Goal: Communication & Community: Answer question/provide support

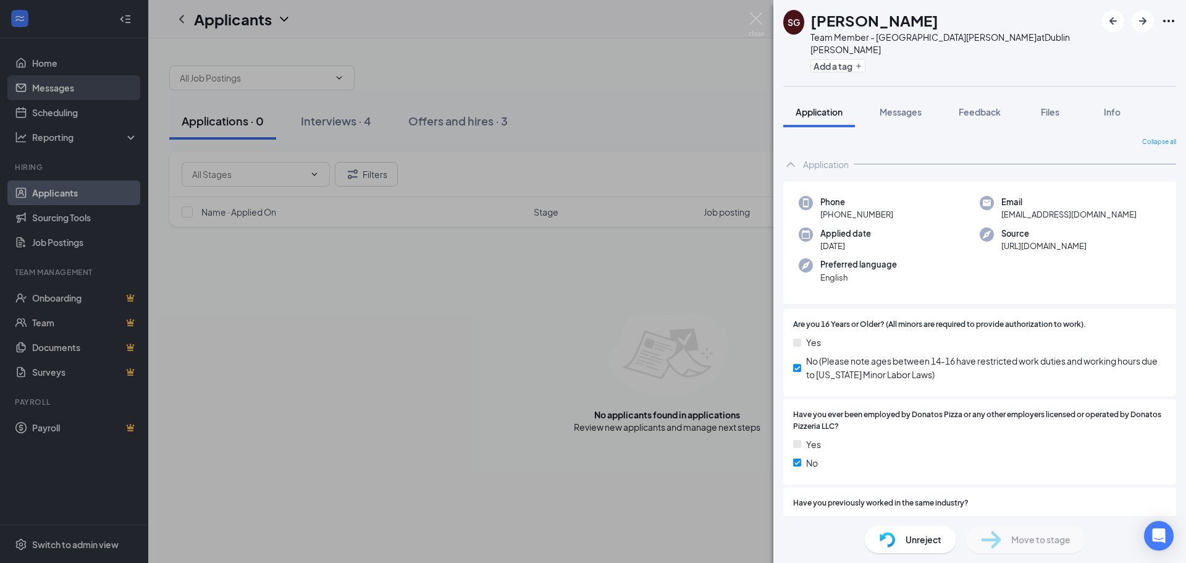
drag, startPoint x: 96, startPoint y: 99, endPoint x: 93, endPoint y: 89, distance: 10.2
click at [95, 99] on div "SG [PERSON_NAME] Team Member - [GEOGRAPHIC_DATA] [PERSON_NAME] at [GEOGRAPHIC_D…" at bounding box center [593, 281] width 1186 height 563
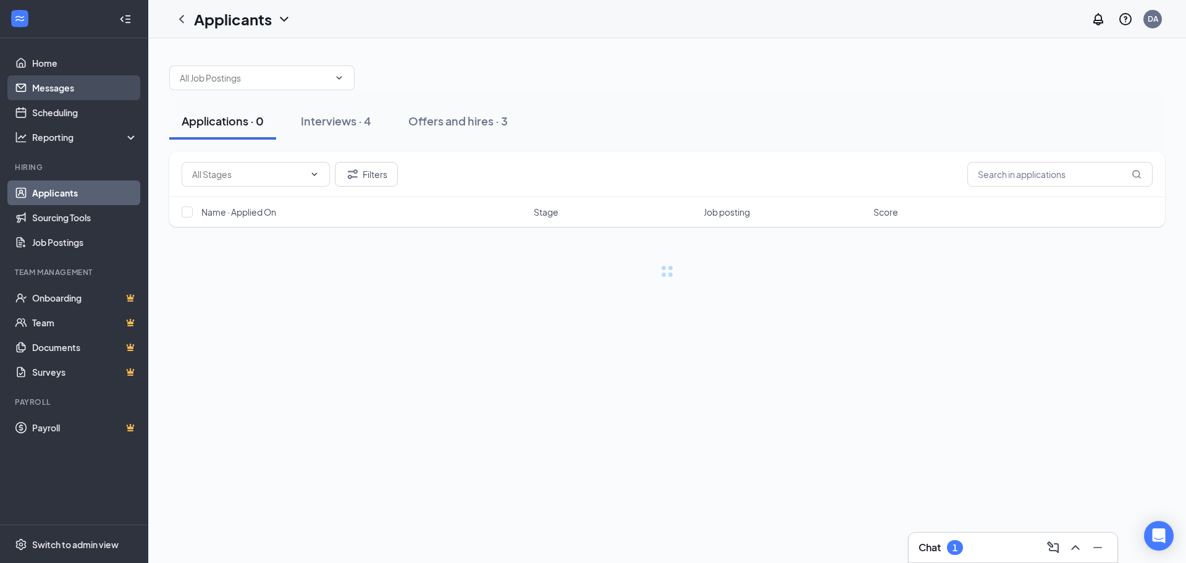
click at [93, 89] on link "Messages" at bounding box center [85, 87] width 106 height 25
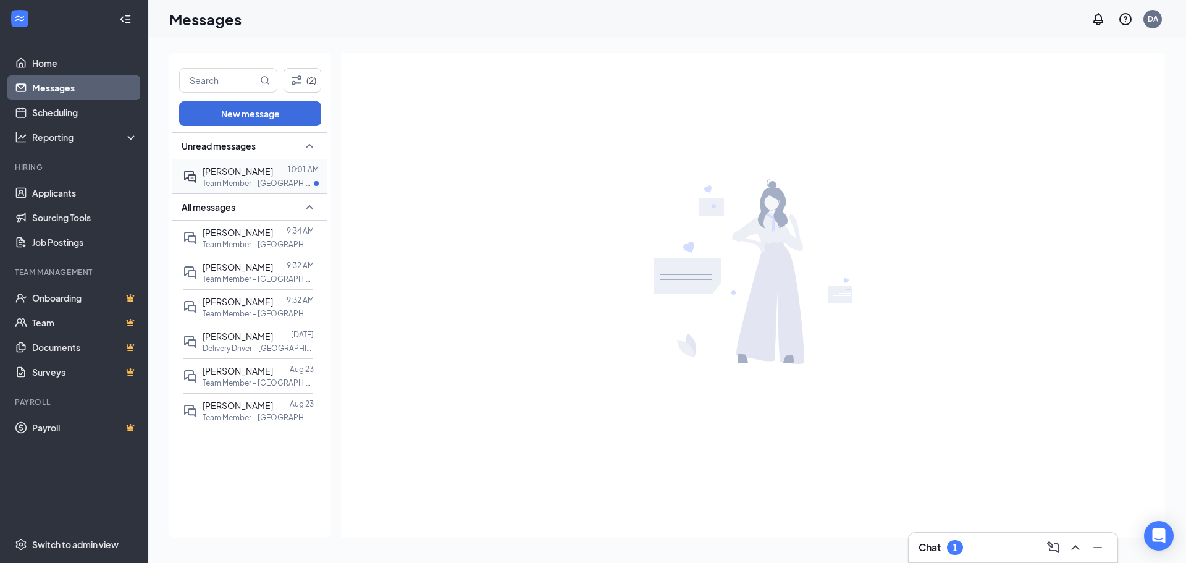
click at [277, 178] on p "Team Member - [GEOGRAPHIC_DATA] [PERSON_NAME] at [GEOGRAPHIC_DATA] [PERSON_NAME]" at bounding box center [258, 183] width 111 height 11
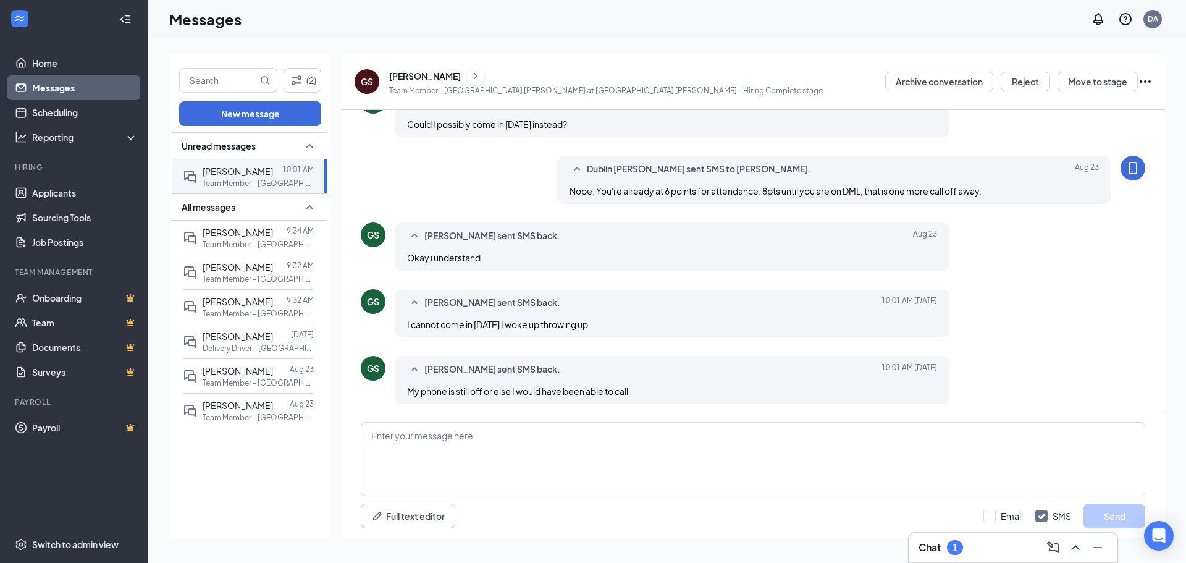
scroll to position [405, 0]
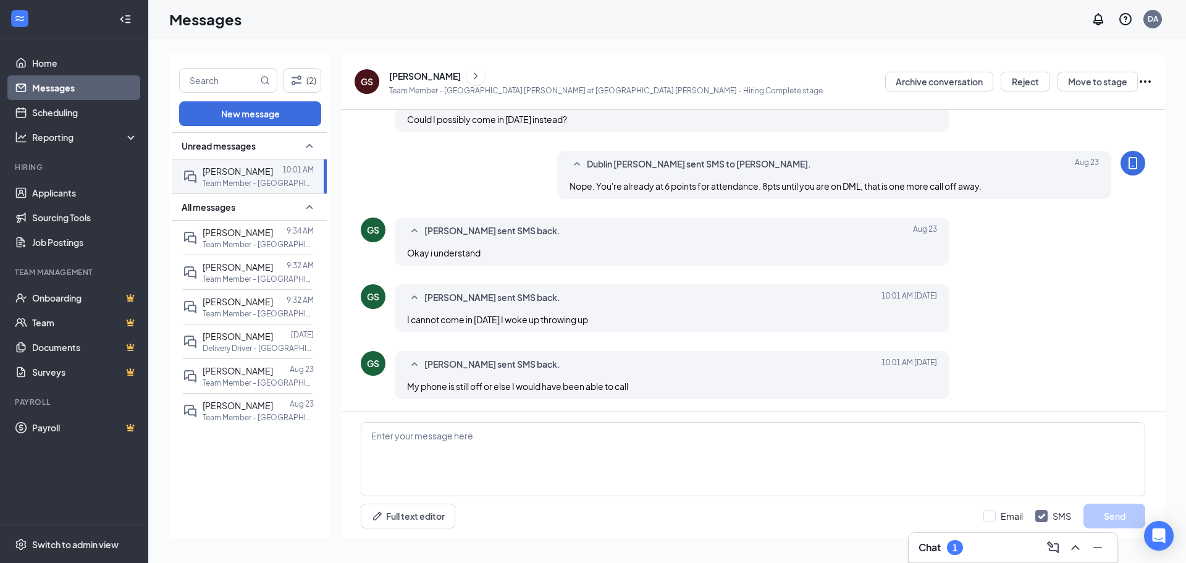
click at [443, 81] on div "[PERSON_NAME]" at bounding box center [425, 76] width 72 height 12
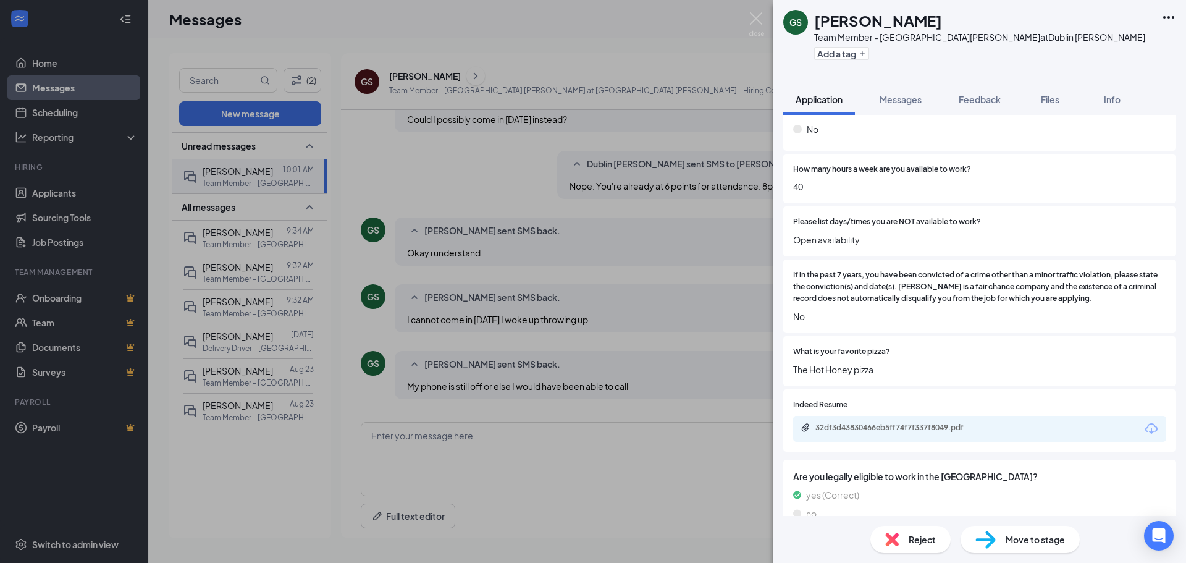
scroll to position [455, 0]
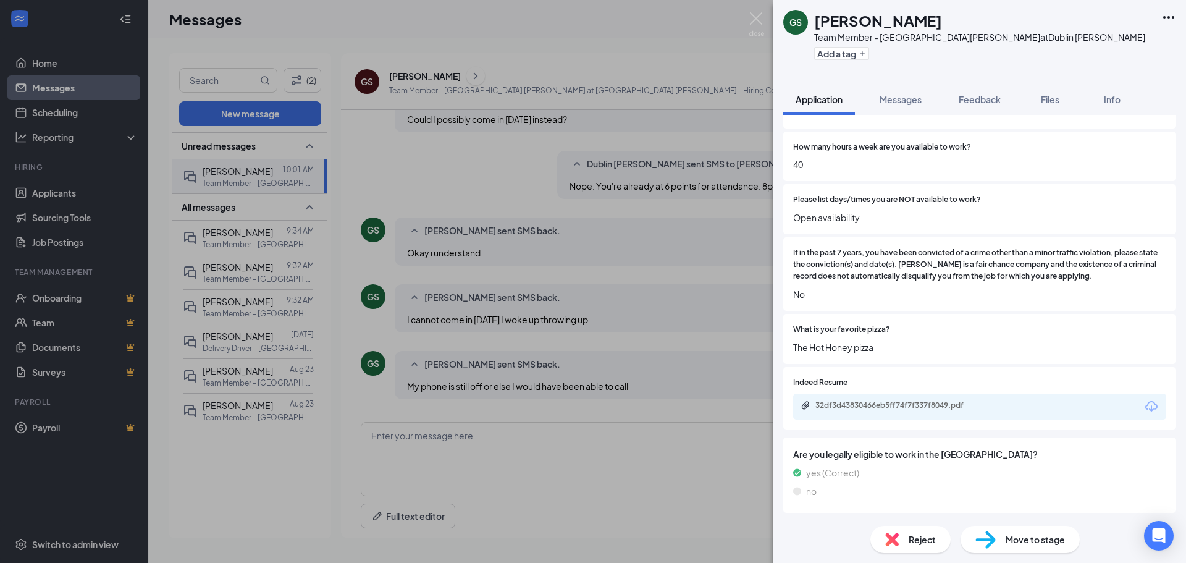
click at [970, 413] on div "32df3d43830466eb5ff74f7f337f8049.pdf" at bounding box center [979, 407] width 373 height 26
click at [921, 399] on div "32df3d43830466eb5ff74f7f337f8049.pdf" at bounding box center [979, 407] width 373 height 26
click at [915, 408] on div "32df3d43830466eb5ff74f7f337f8049.pdf" at bounding box center [902, 405] width 173 height 10
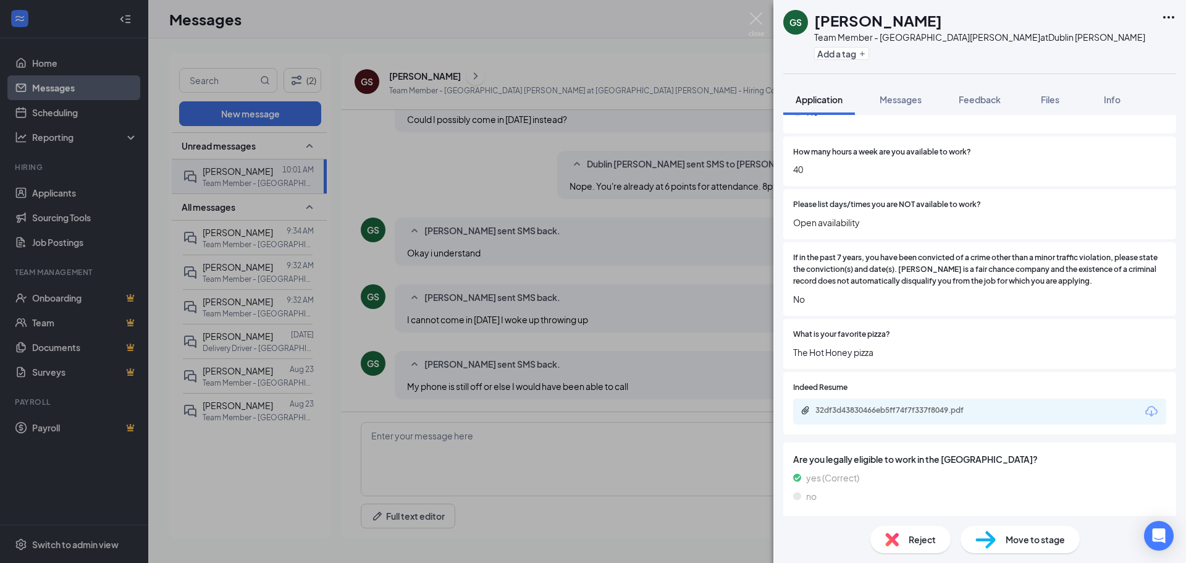
click at [468, 357] on div "GS [PERSON_NAME] Team Member - [GEOGRAPHIC_DATA] [PERSON_NAME] at [GEOGRAPHIC_D…" at bounding box center [593, 281] width 1186 height 563
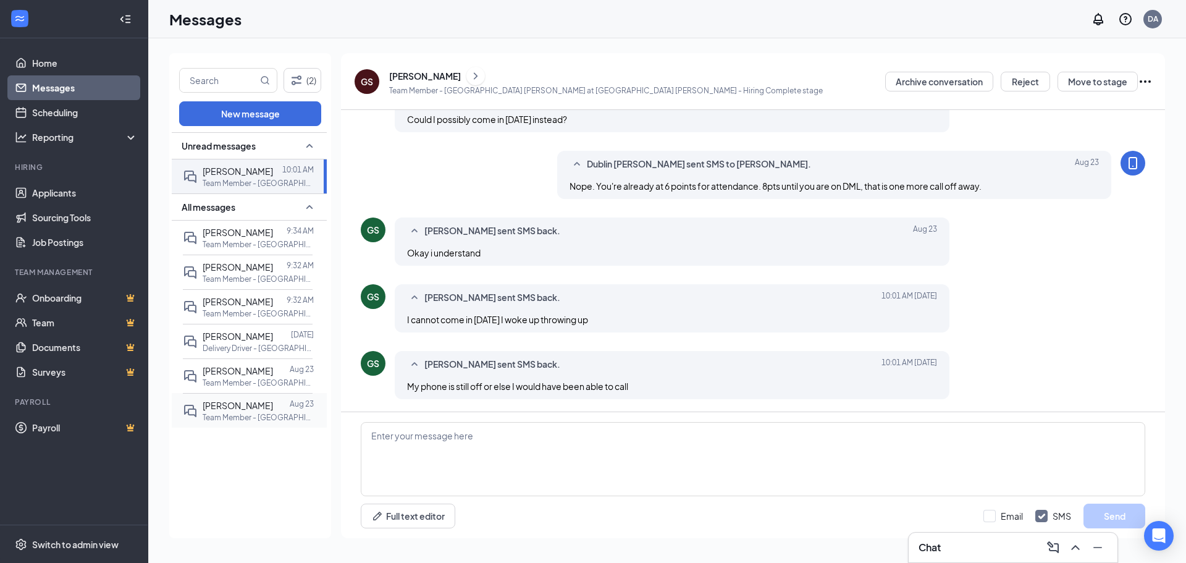
click at [245, 412] on p "Team Member - [GEOGRAPHIC_DATA] [PERSON_NAME] at [GEOGRAPHIC_DATA] [PERSON_NAME]" at bounding box center [258, 417] width 111 height 11
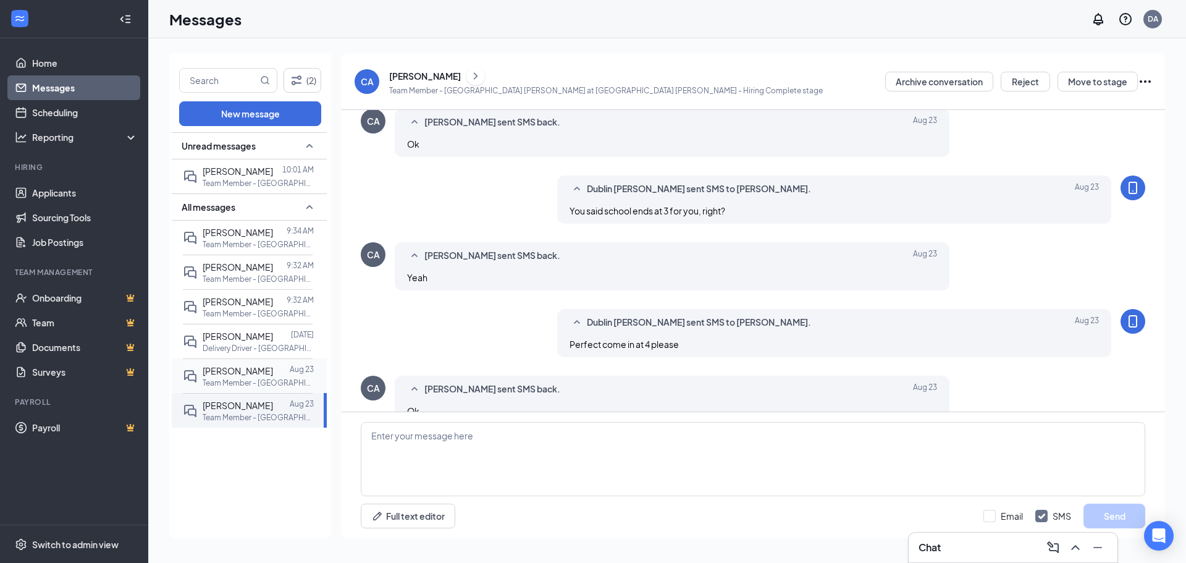
scroll to position [332, 0]
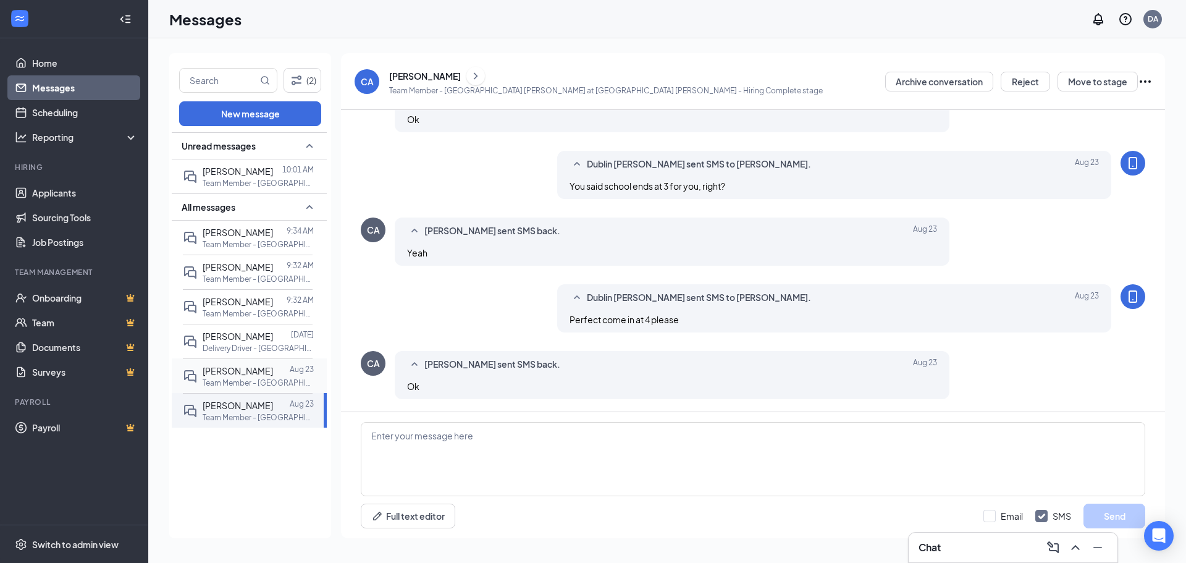
click at [248, 379] on p "Team Member - [GEOGRAPHIC_DATA] [PERSON_NAME] at [GEOGRAPHIC_DATA] [PERSON_NAME]" at bounding box center [258, 383] width 111 height 11
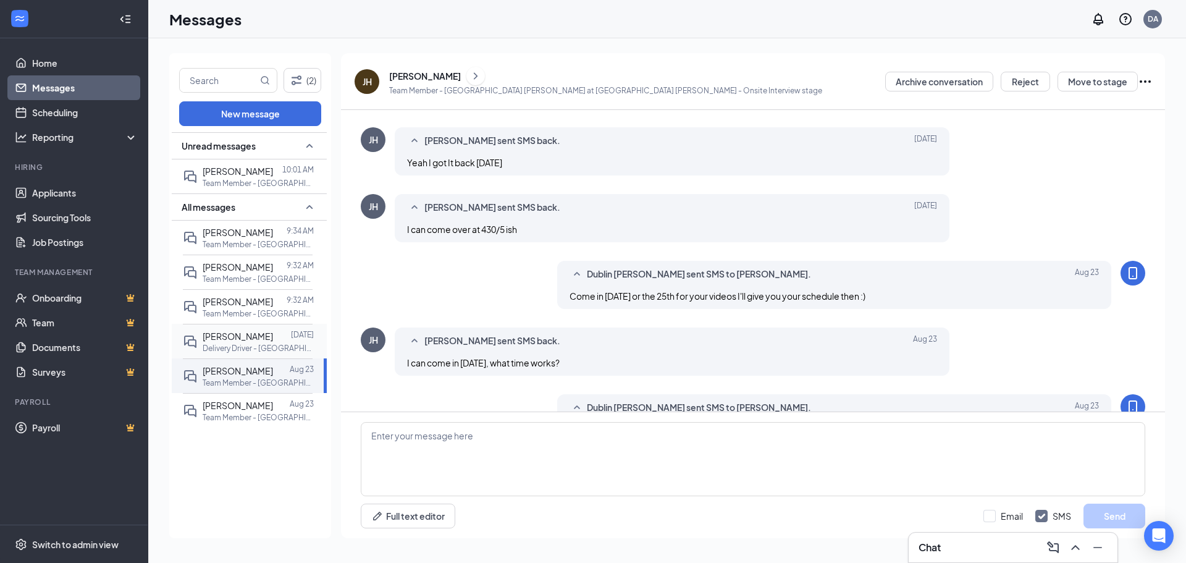
scroll to position [405, 0]
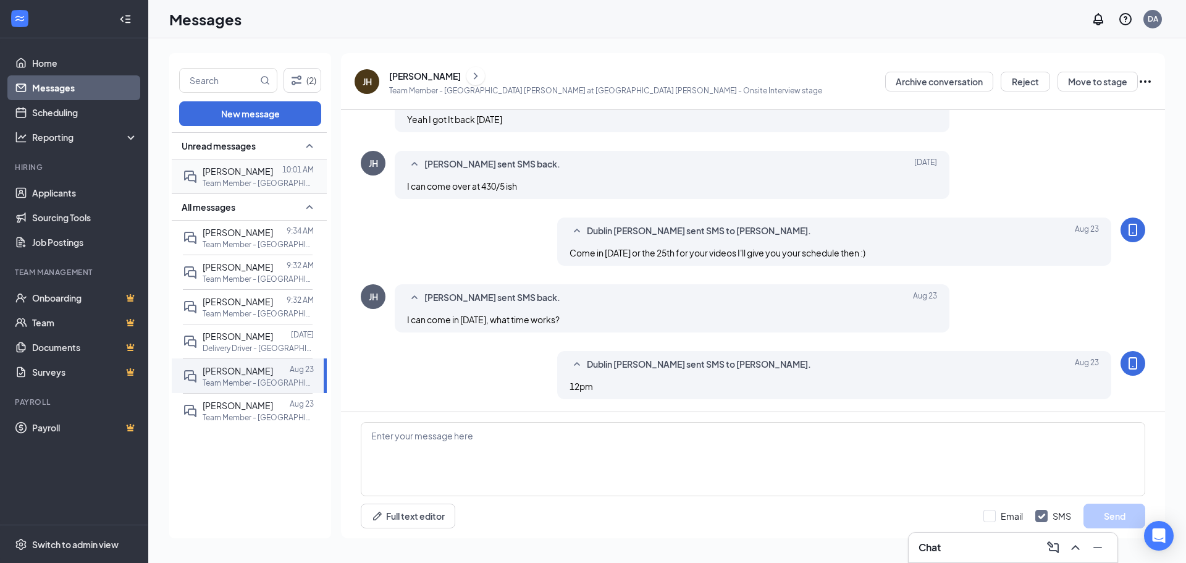
click at [258, 171] on span "[PERSON_NAME]" at bounding box center [238, 171] width 70 height 11
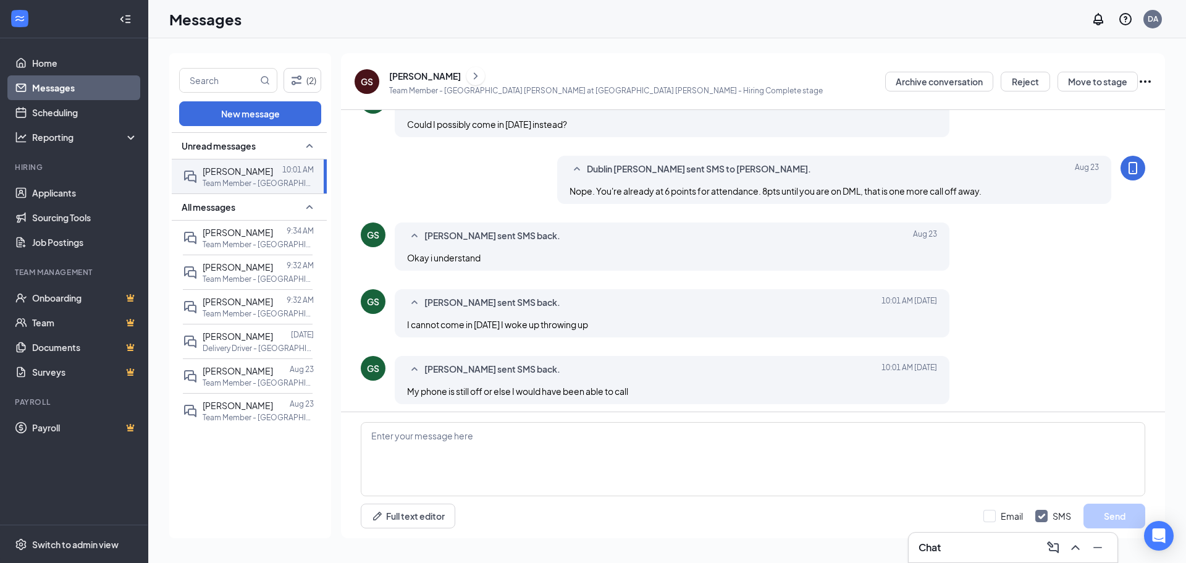
scroll to position [405, 0]
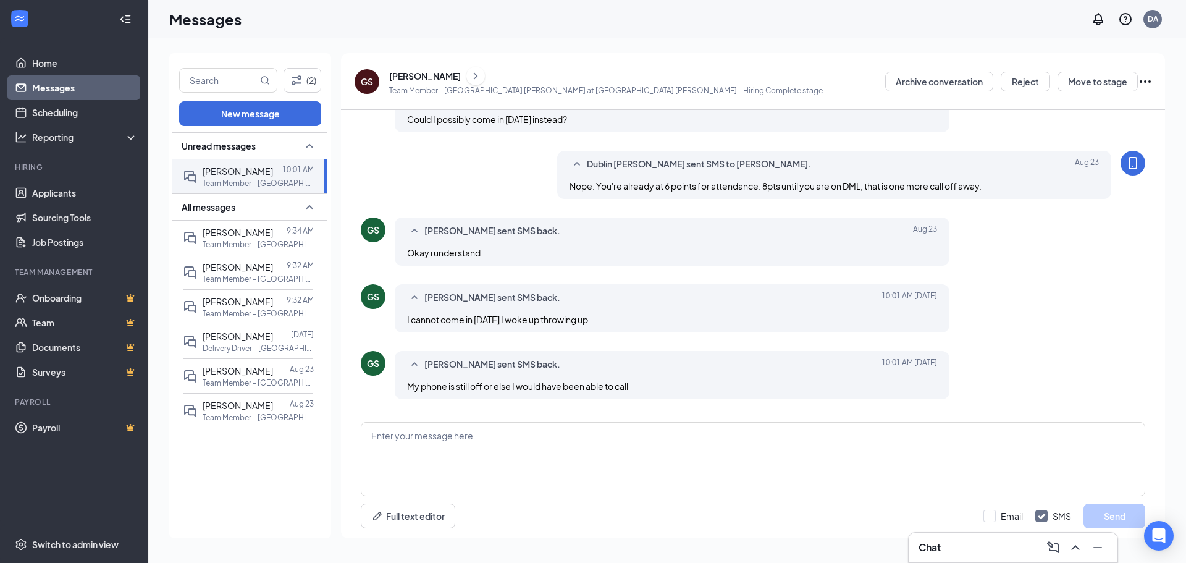
click at [515, 510] on div "Full text editor Email SMS Send" at bounding box center [753, 516] width 785 height 25
click at [534, 477] on textarea at bounding box center [753, 459] width 785 height 74
type textarea "Are you able to find coverage?"
click at [1122, 521] on button "Send" at bounding box center [1115, 516] width 62 height 25
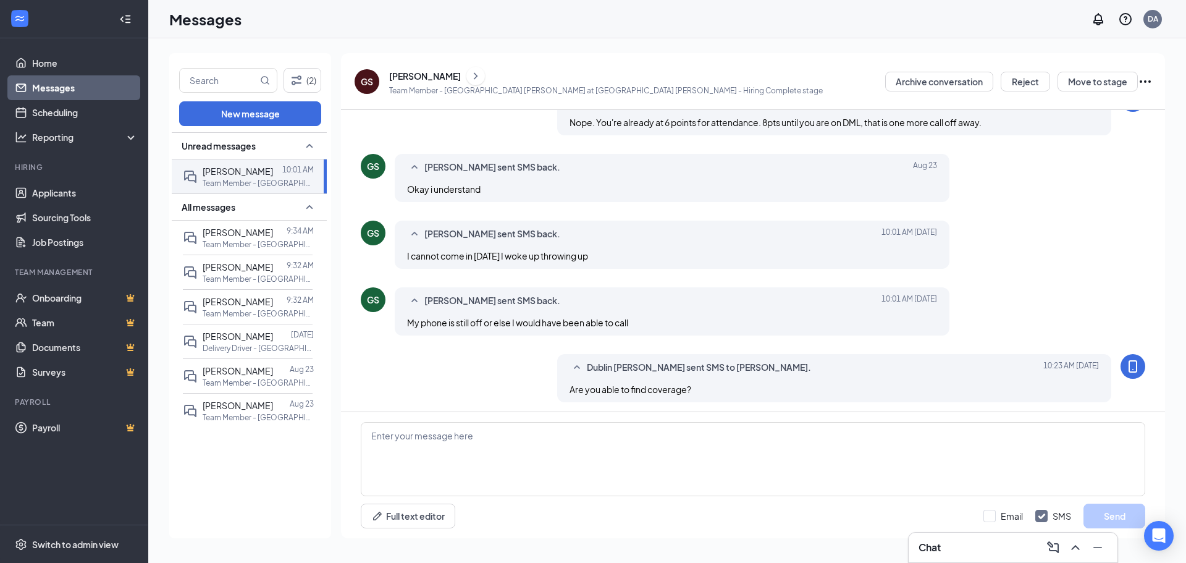
scroll to position [472, 0]
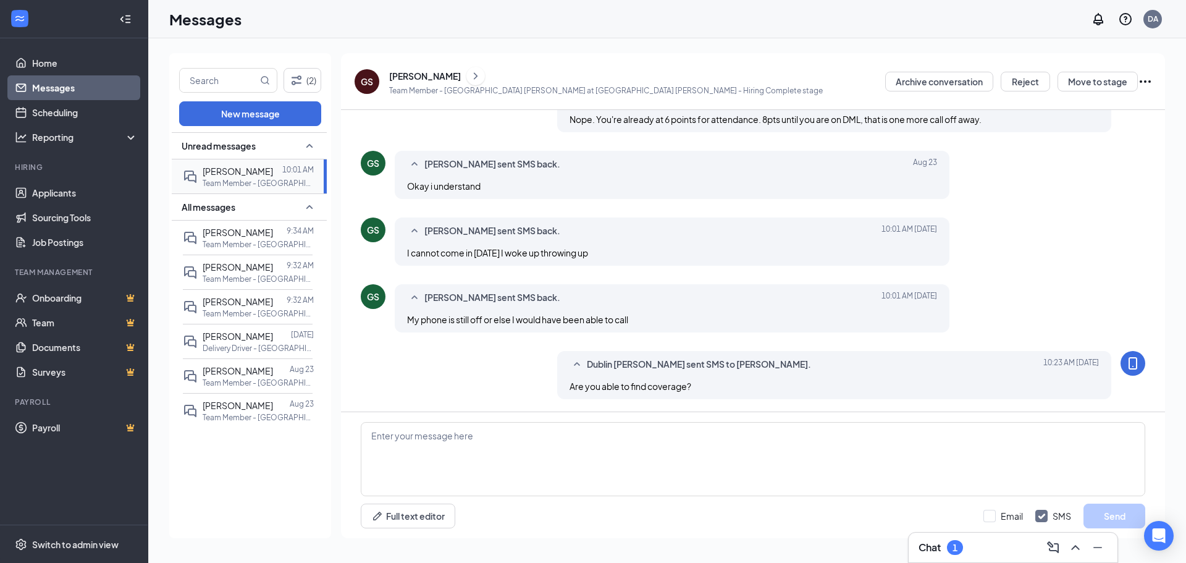
click at [229, 172] on span "[PERSON_NAME]" at bounding box center [238, 171] width 70 height 11
click at [228, 179] on p "Team Member - [GEOGRAPHIC_DATA] [PERSON_NAME] at [GEOGRAPHIC_DATA] [PERSON_NAME]" at bounding box center [258, 183] width 111 height 11
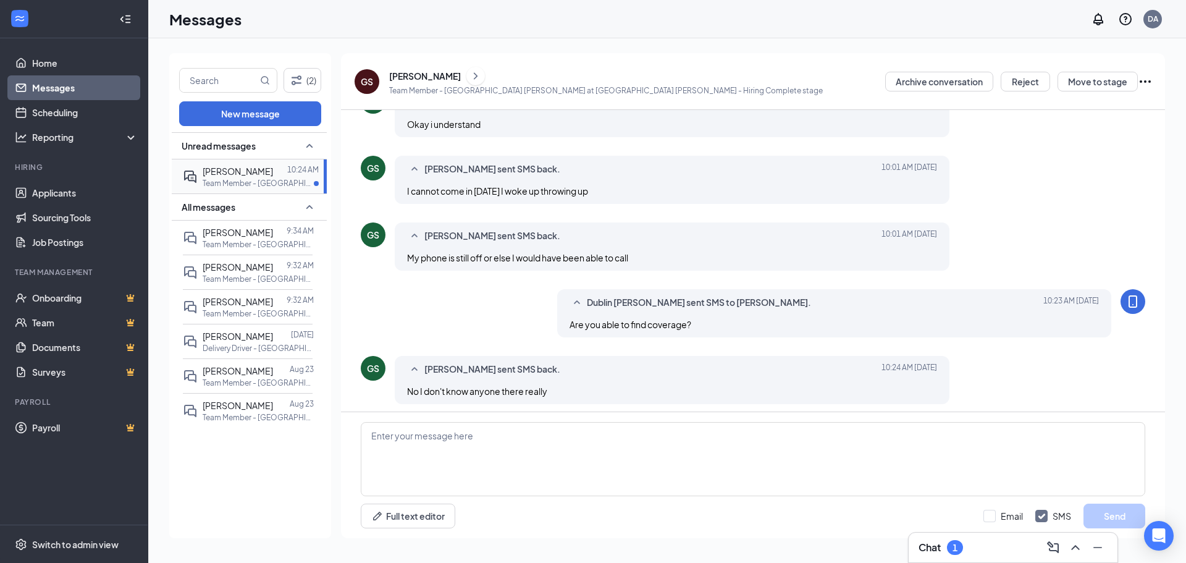
scroll to position [405, 0]
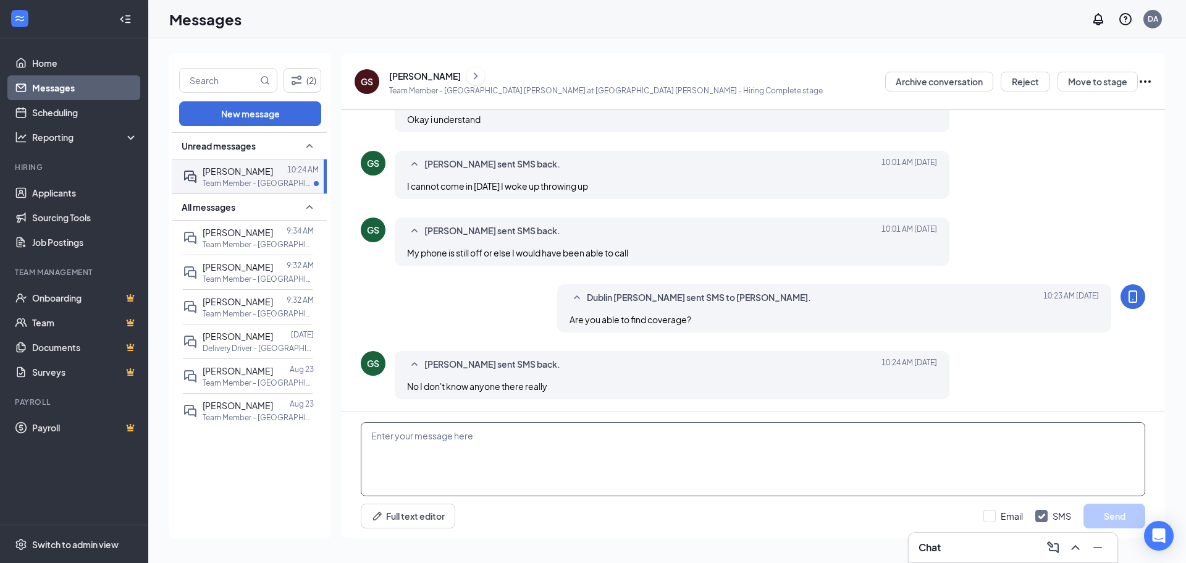
click at [477, 445] on textarea at bounding box center [753, 459] width 785 height 74
type textarea "Okay"
click at [1114, 511] on button "Send" at bounding box center [1115, 516] width 62 height 25
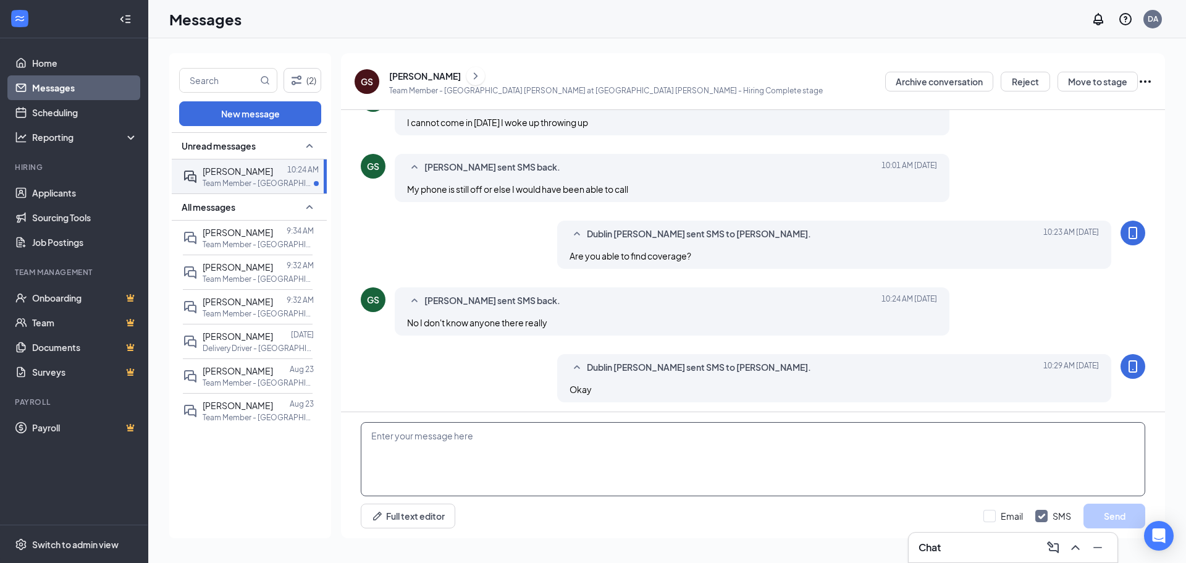
scroll to position [472, 0]
